Goal: Information Seeking & Learning: Learn about a topic

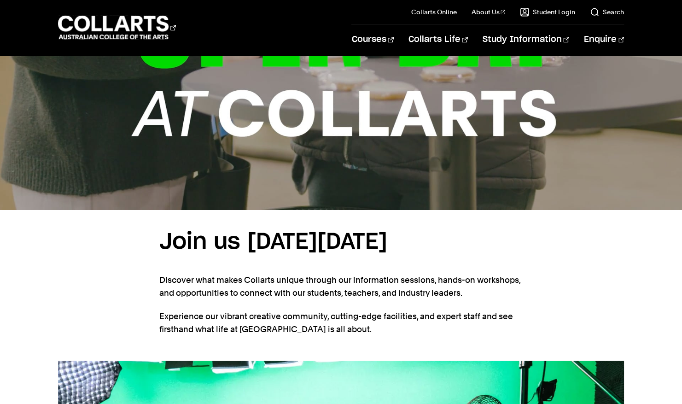
scroll to position [416, 0]
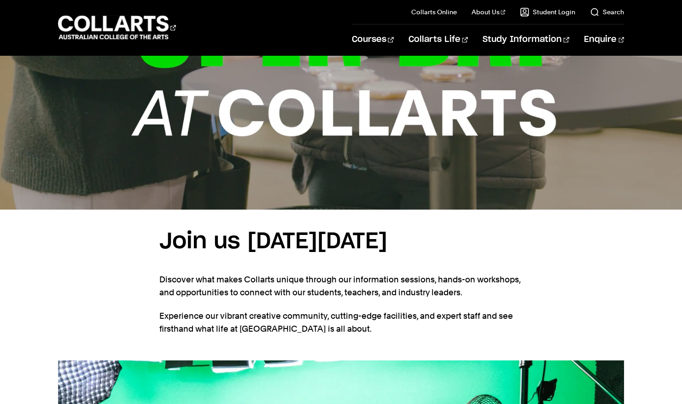
click at [371, 252] on h3 "Join us on Saturday, 30th August 2025" at bounding box center [341, 241] width 364 height 35
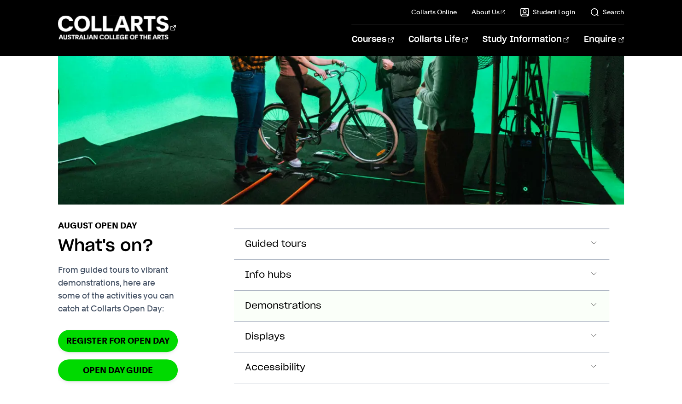
scroll to position [858, 0]
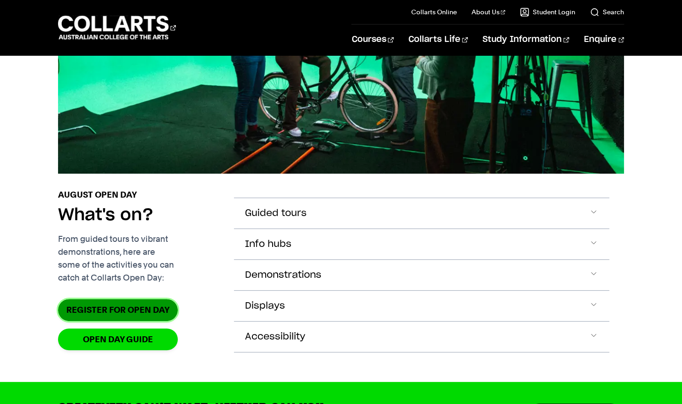
click at [107, 321] on link "Register for Open Day" at bounding box center [118, 310] width 120 height 22
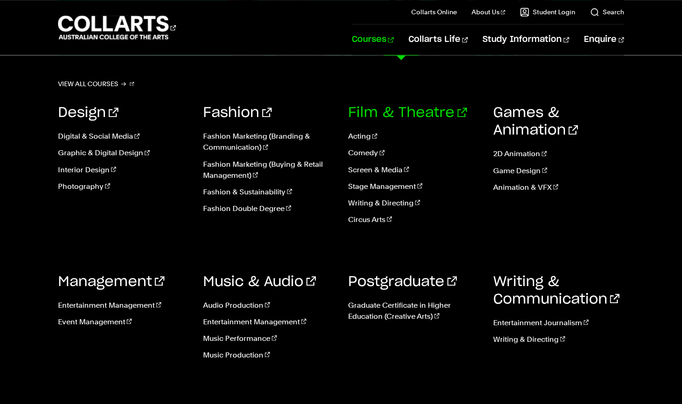
click at [373, 108] on link "Film & Theatre" at bounding box center [407, 113] width 119 height 14
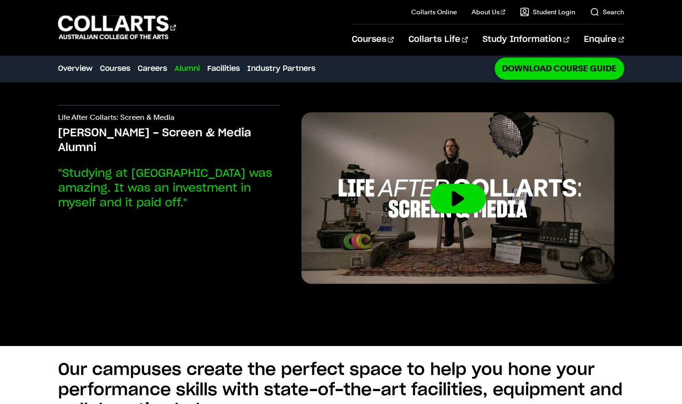
scroll to position [1896, 0]
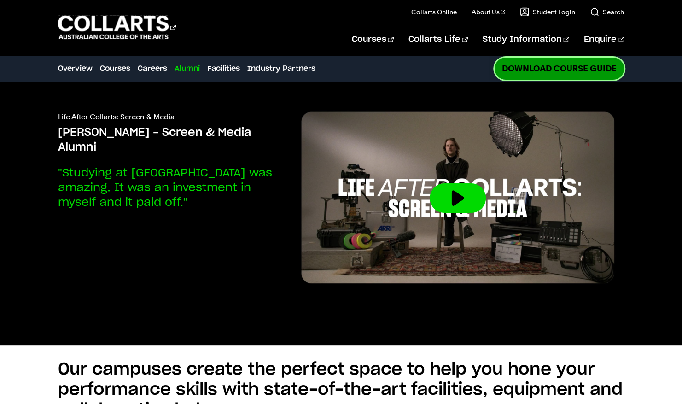
click at [554, 64] on link "Download Course Guide" at bounding box center [559, 69] width 129 height 22
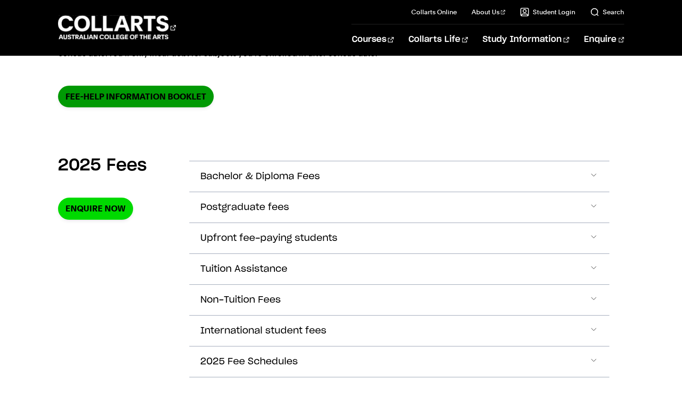
scroll to position [257, 0]
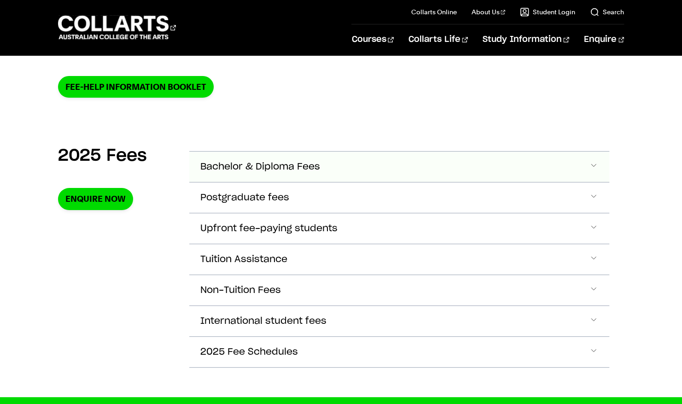
click at [267, 166] on span "Bachelor & Diploma Fees" at bounding box center [260, 167] width 120 height 11
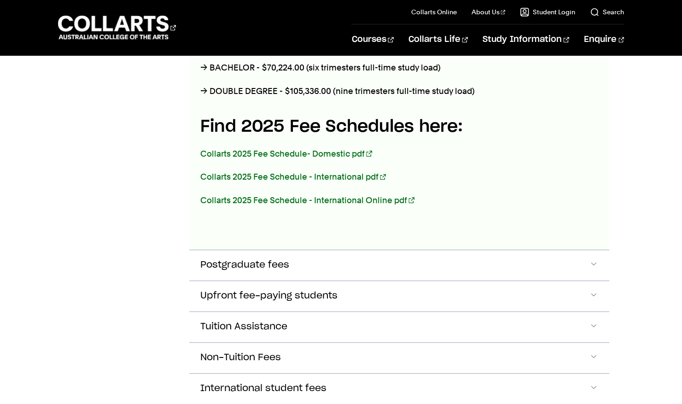
scroll to position [526, 0]
click at [276, 150] on link "Collarts 2025 Fee Schedule- Domestic pdf" at bounding box center [286, 153] width 172 height 10
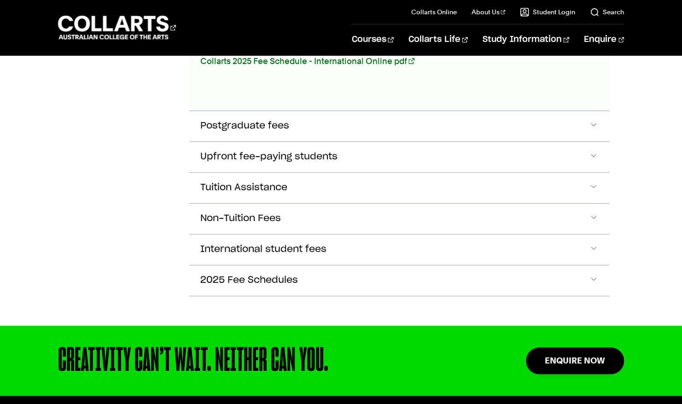
scroll to position [669, 0]
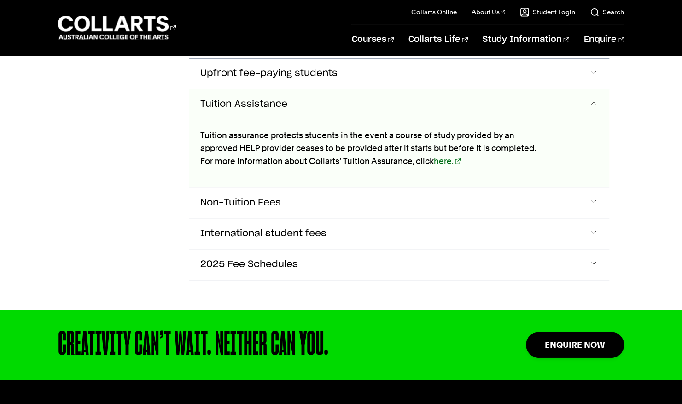
scroll to position [751, 0]
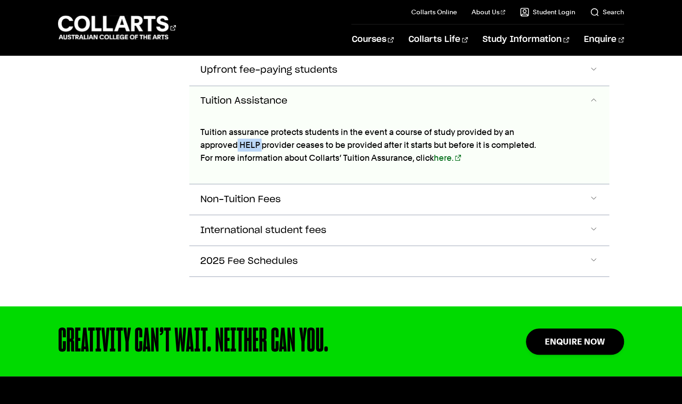
drag, startPoint x: 264, startPoint y: 141, endPoint x: 235, endPoint y: 141, distance: 28.6
click at [235, 141] on p "Tuition assurance protects students in the event a course of study provided by …" at bounding box center [371, 145] width 342 height 39
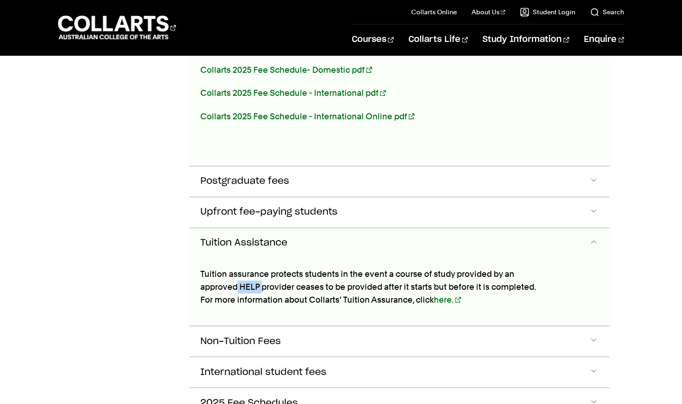
scroll to position [609, 0]
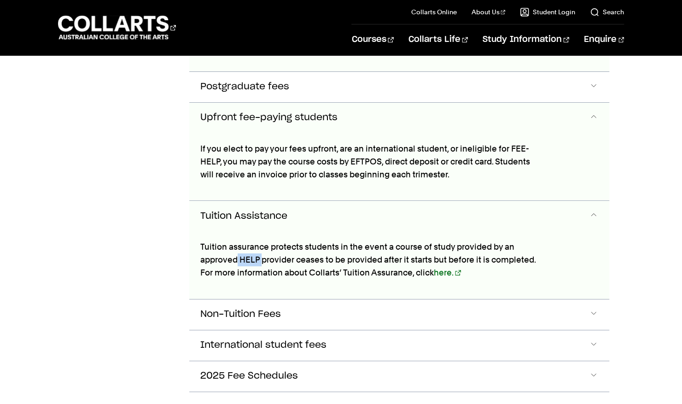
scroll to position [721, 0]
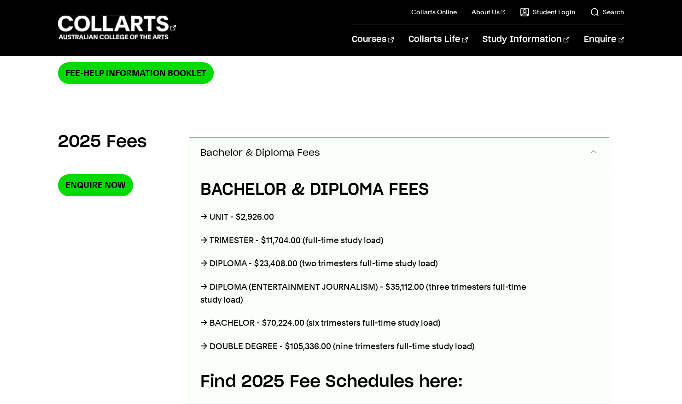
scroll to position [270, 0]
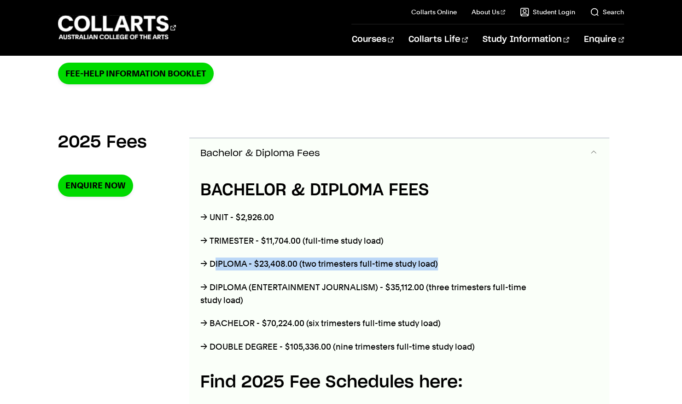
drag, startPoint x: 213, startPoint y: 261, endPoint x: 484, endPoint y: 261, distance: 270.9
click at [484, 261] on p "→ DIPLOMA - $23,408.00 (two trimesters full-time study load)" at bounding box center [371, 264] width 342 height 13
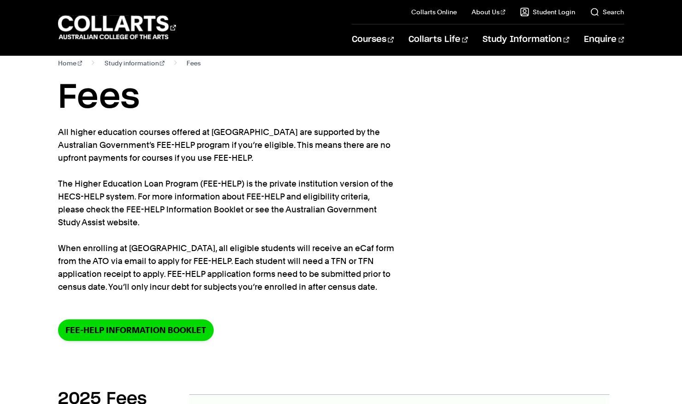
scroll to position [0, 0]
